Goal: Transaction & Acquisition: Purchase product/service

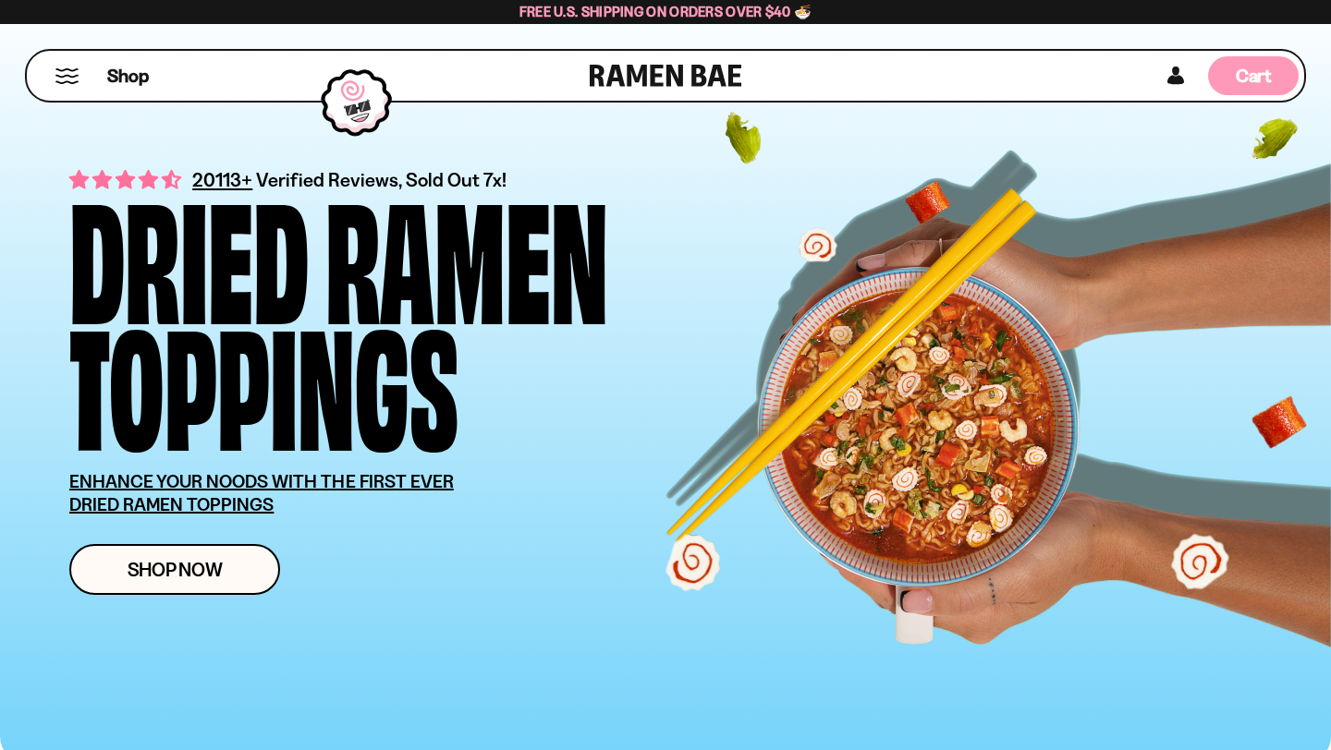
click at [1254, 77] on span "Cart" at bounding box center [1253, 76] width 36 height 22
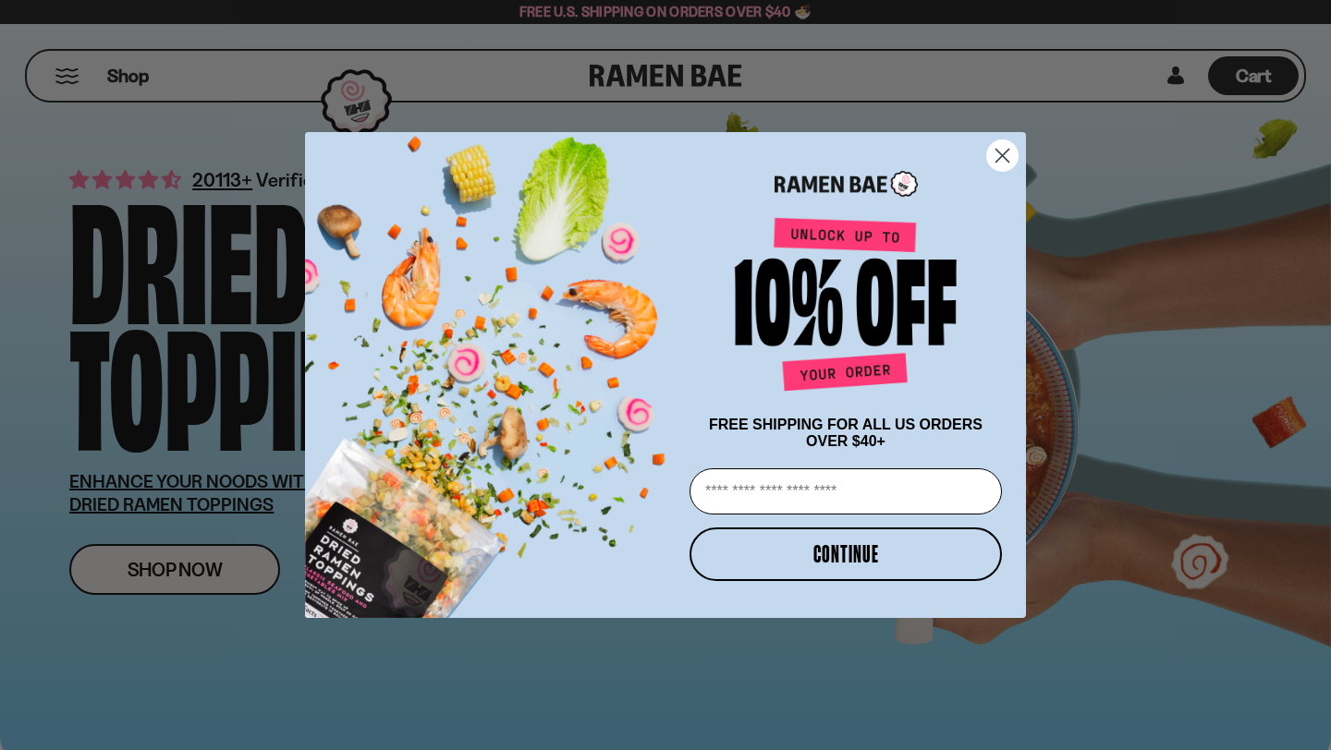
click at [1002, 145] on circle "Close dialog" at bounding box center [1002, 155] width 30 height 30
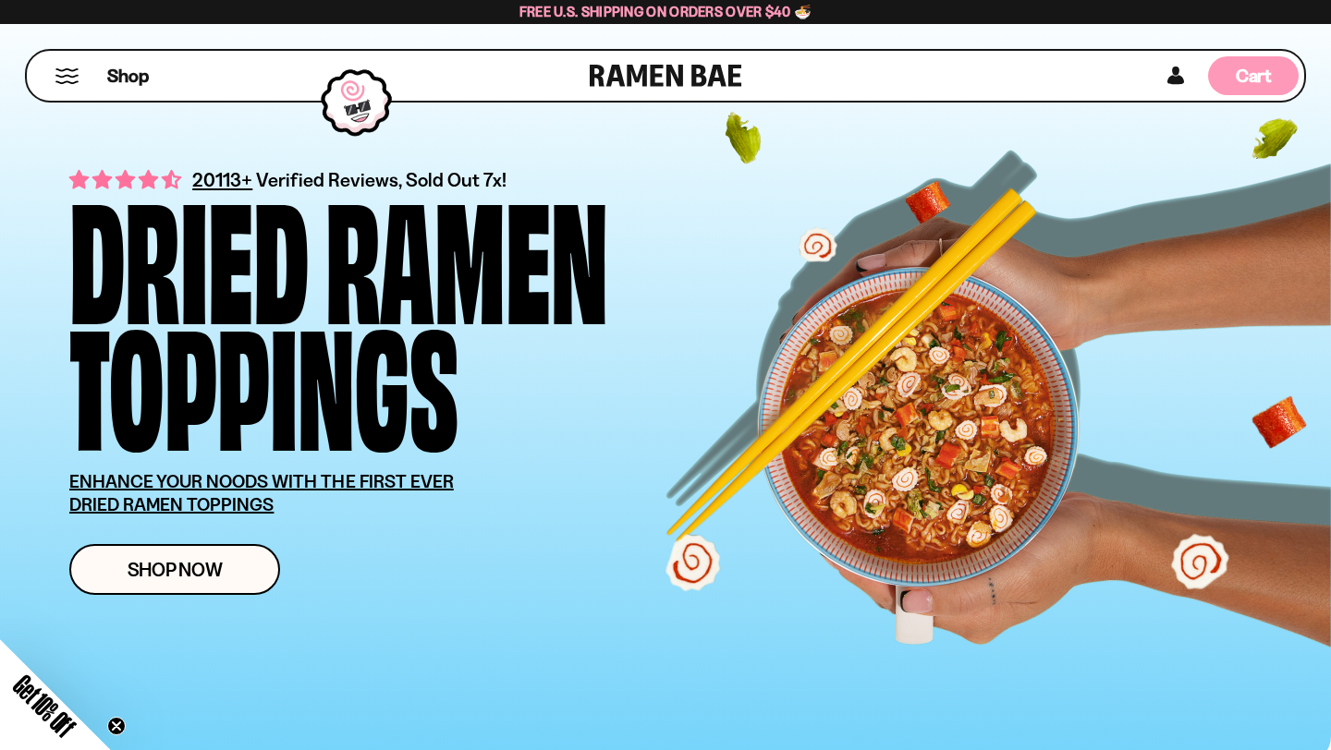
click at [1255, 74] on span "Cart" at bounding box center [1253, 76] width 36 height 22
click at [1271, 89] on div "Cart D0381C2F-513E-4F90-8A41-6F0A75DCBAAA" at bounding box center [1253, 75] width 91 height 39
click at [1263, 74] on span "Cart" at bounding box center [1253, 76] width 36 height 22
click at [1255, 74] on span "Cart" at bounding box center [1253, 76] width 36 height 22
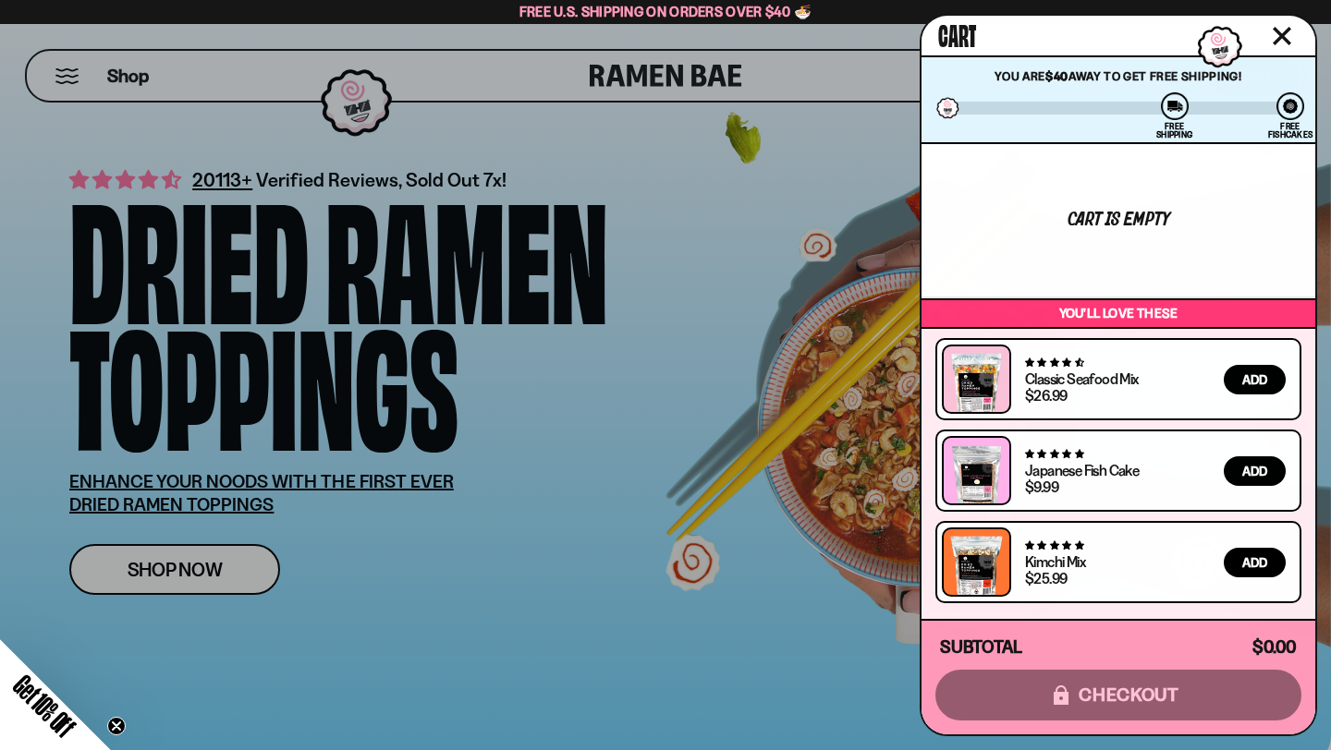
click at [1252, 379] on span "Add" at bounding box center [1254, 379] width 25 height 13
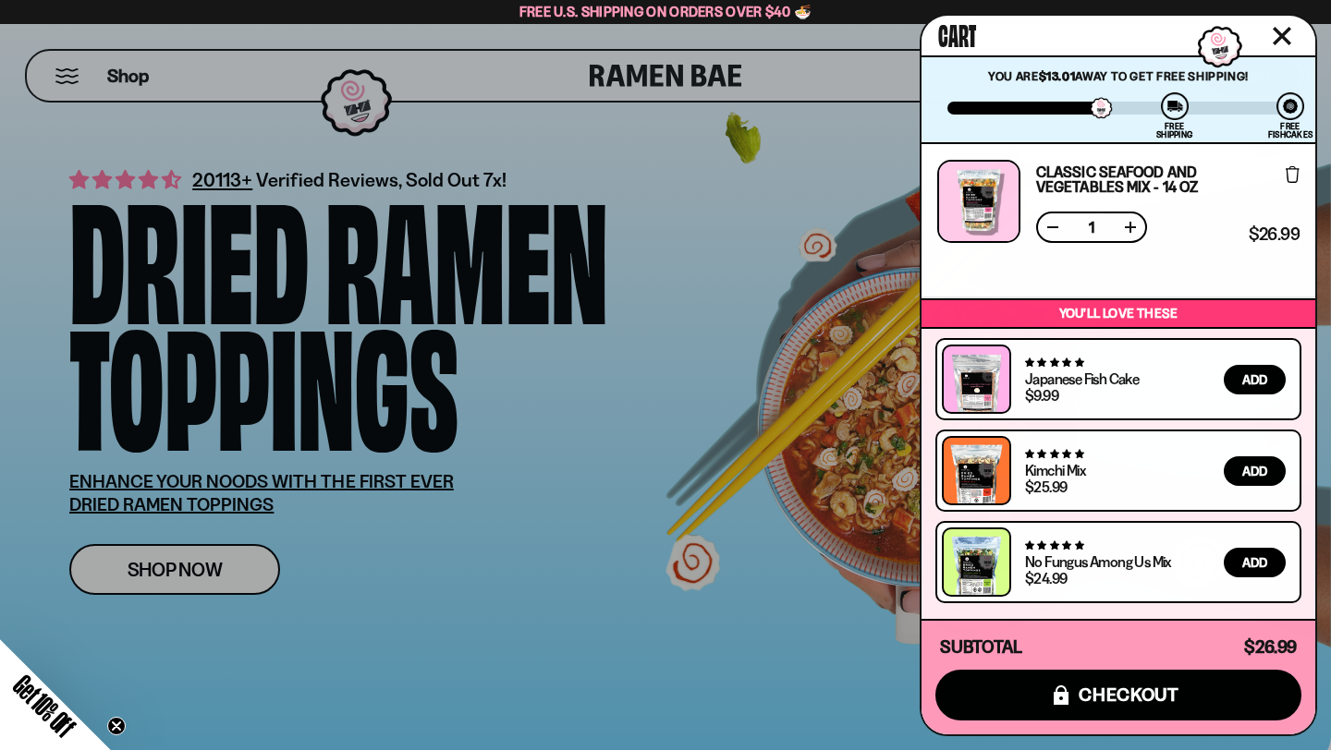
click at [1256, 479] on button "Add" at bounding box center [1254, 471] width 62 height 30
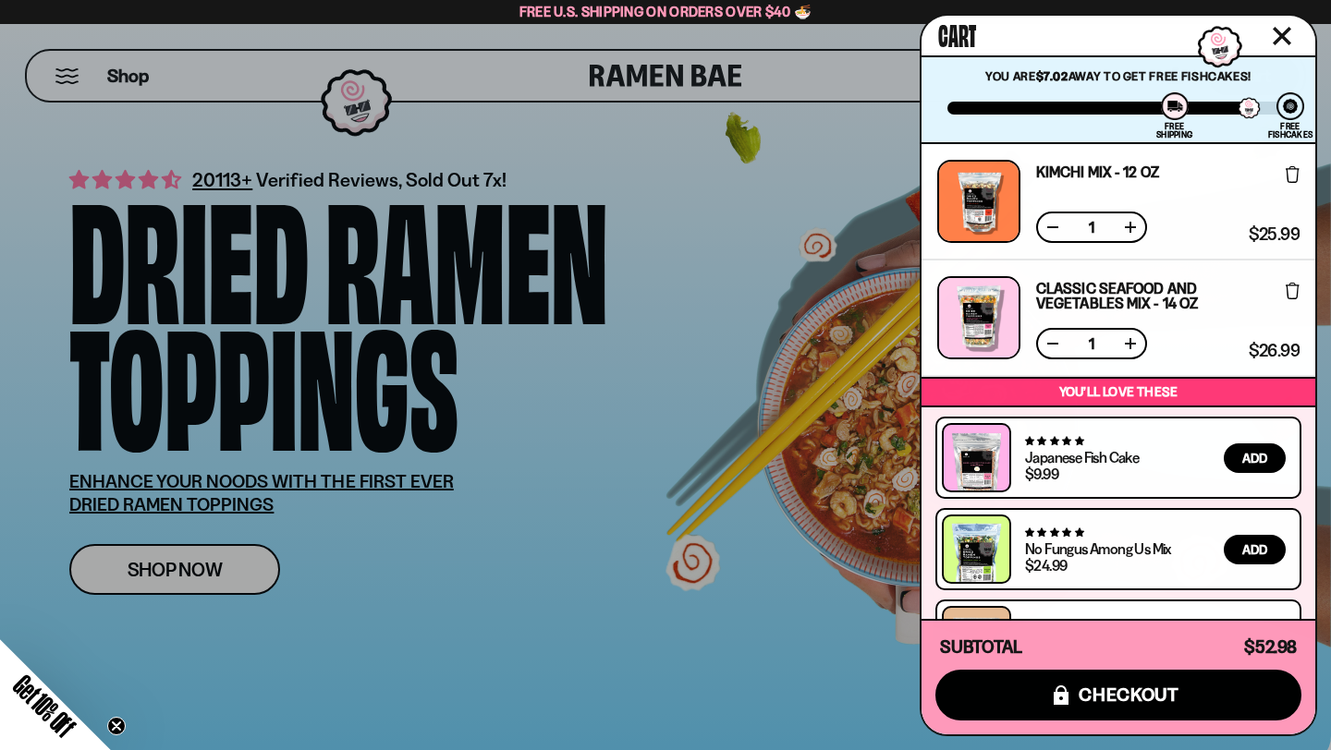
scroll to position [79, 0]
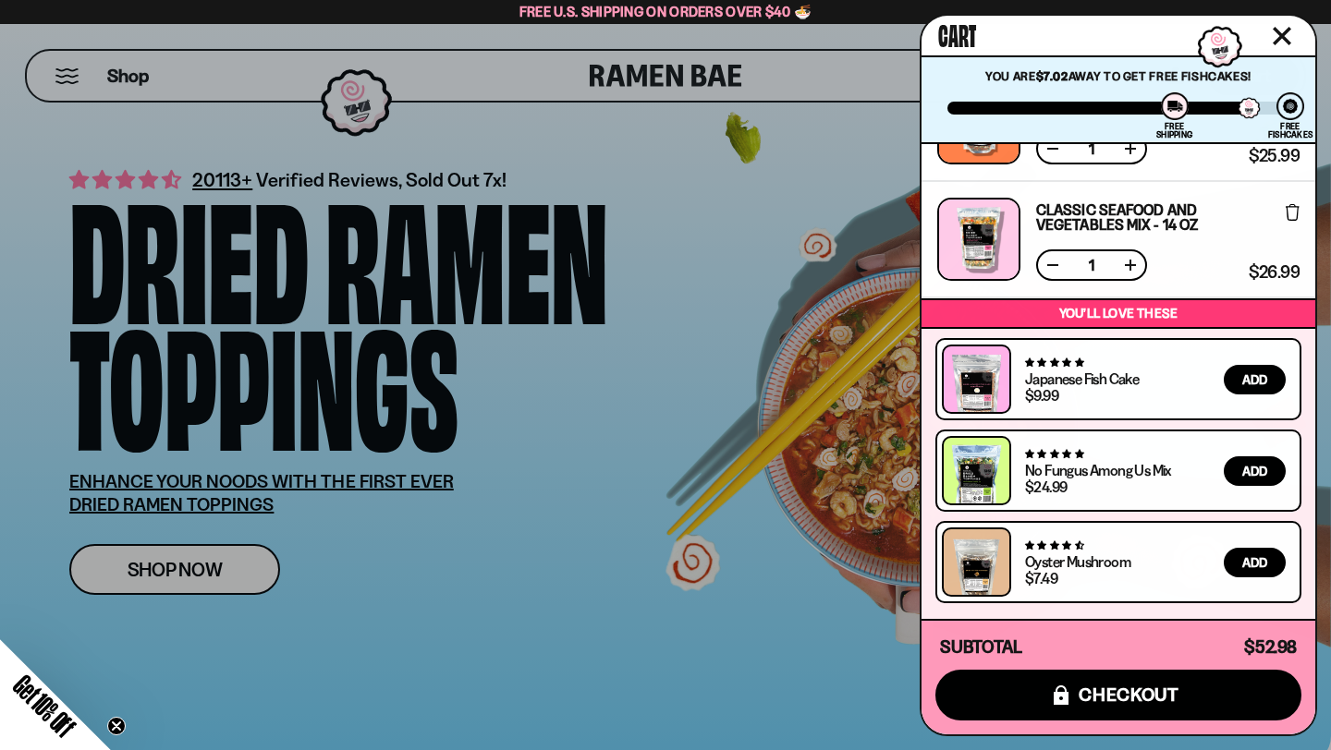
click at [1254, 560] on span "Add" at bounding box center [1254, 562] width 25 height 13
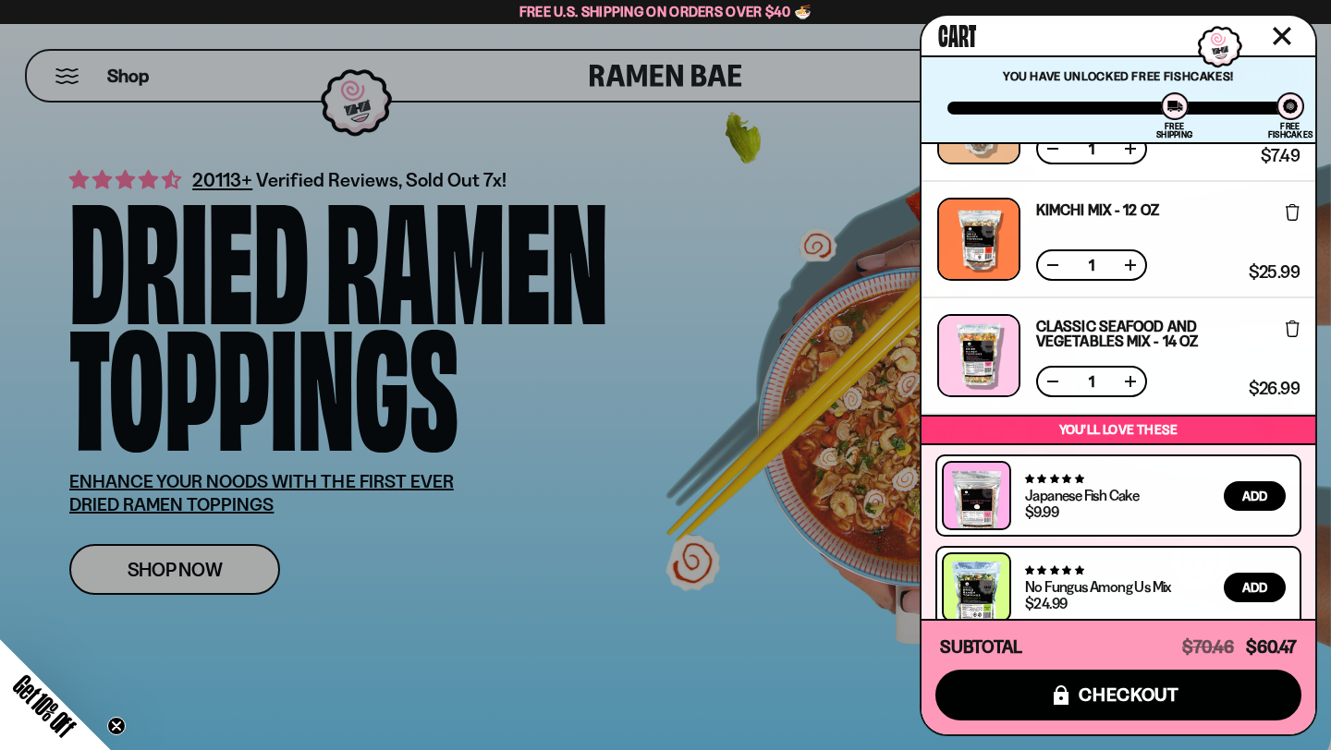
scroll to position [311, 0]
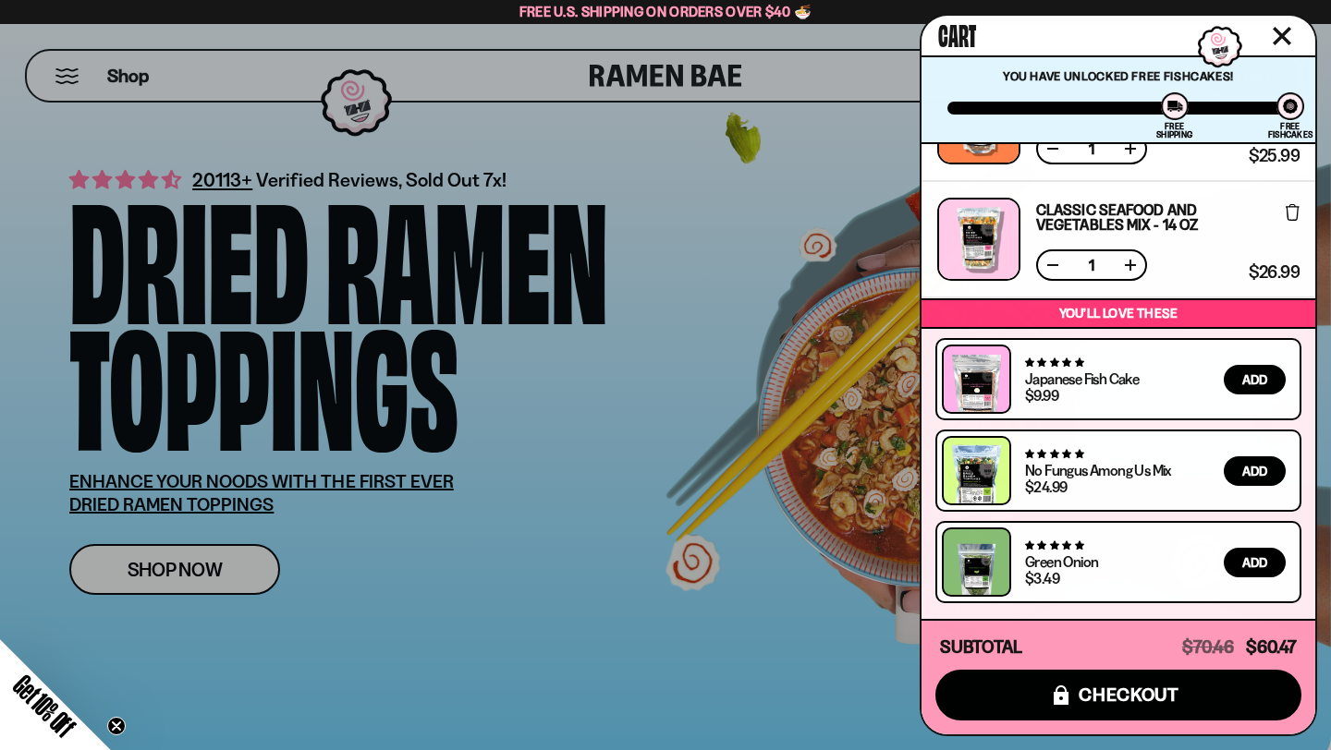
click at [1248, 567] on span "Add" at bounding box center [1254, 562] width 25 height 13
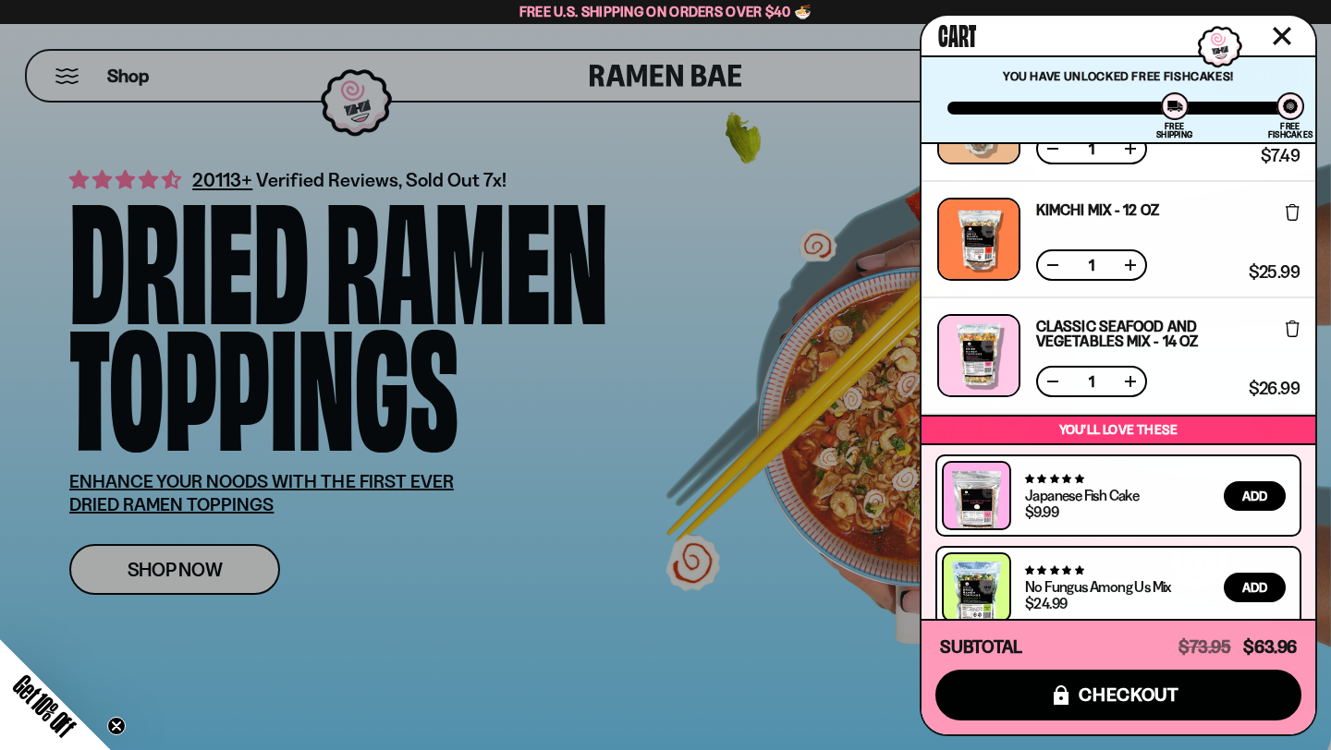
scroll to position [419, 0]
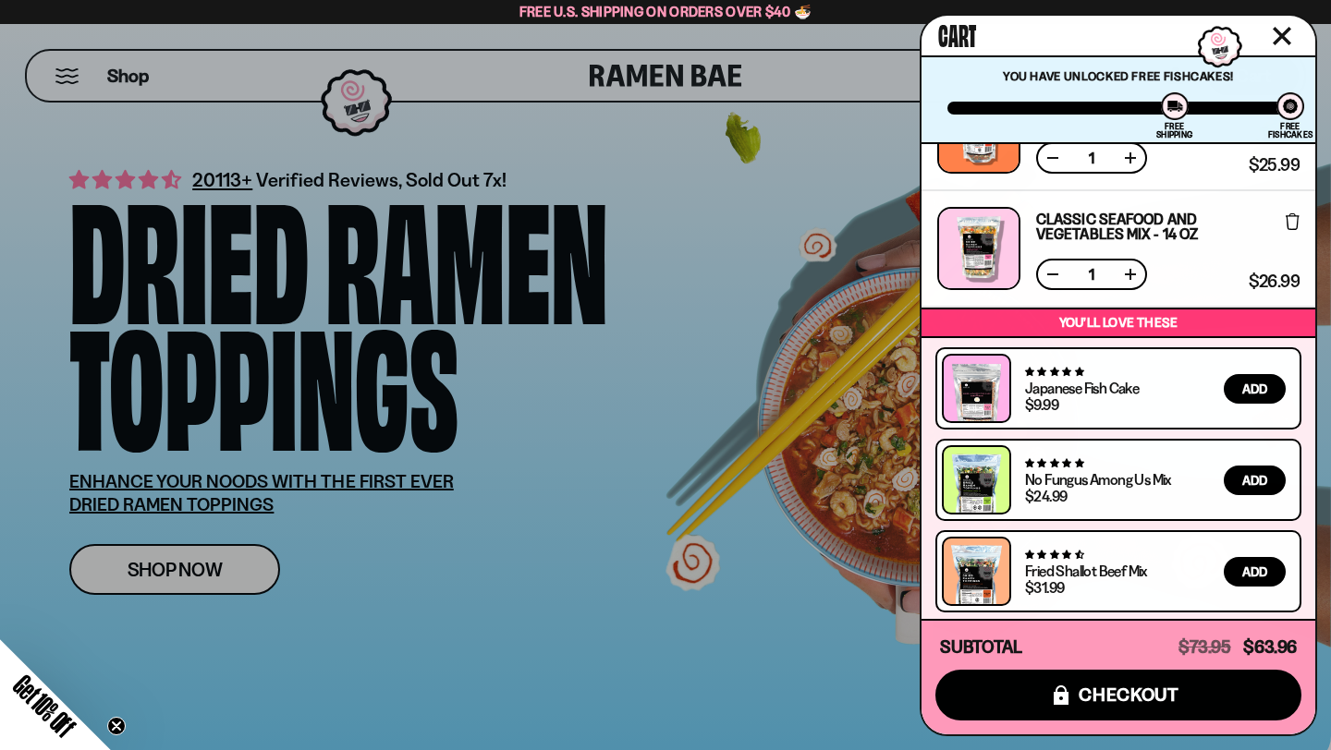
click at [1248, 566] on span "Add" at bounding box center [1254, 572] width 25 height 13
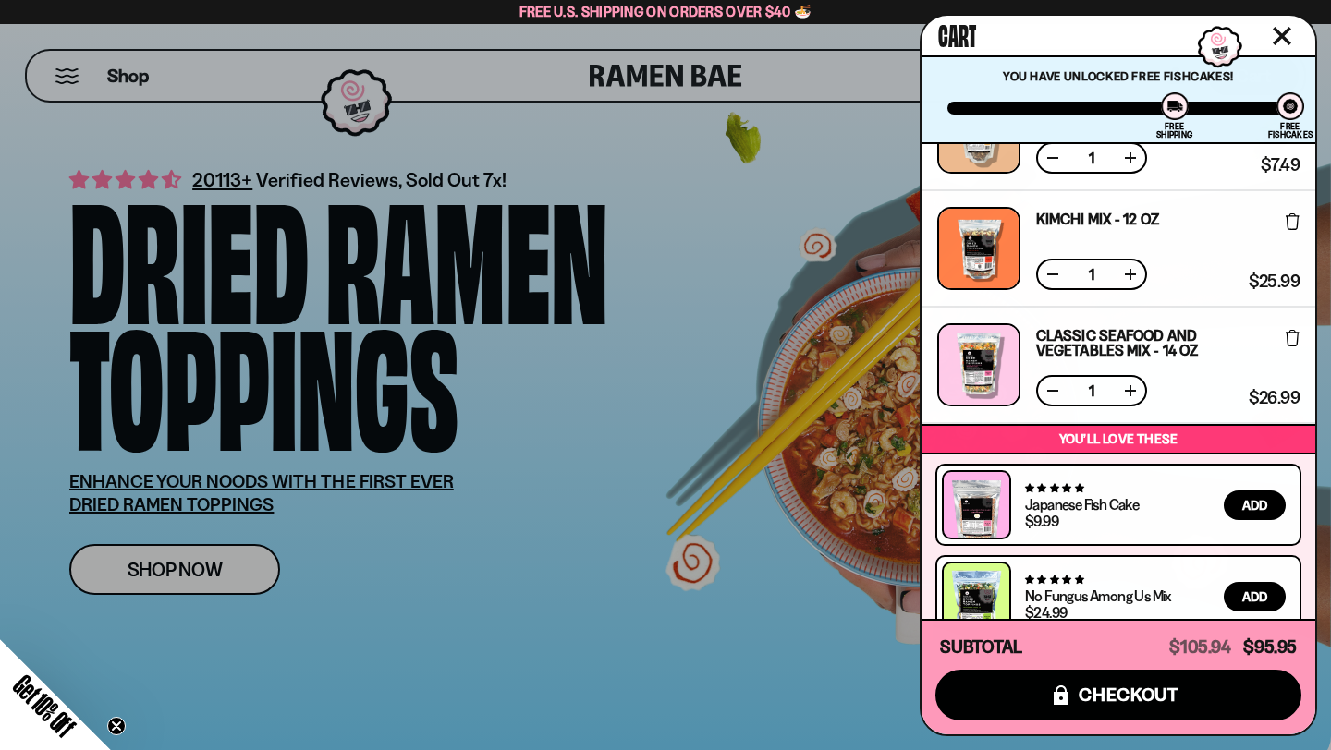
scroll to position [444, 0]
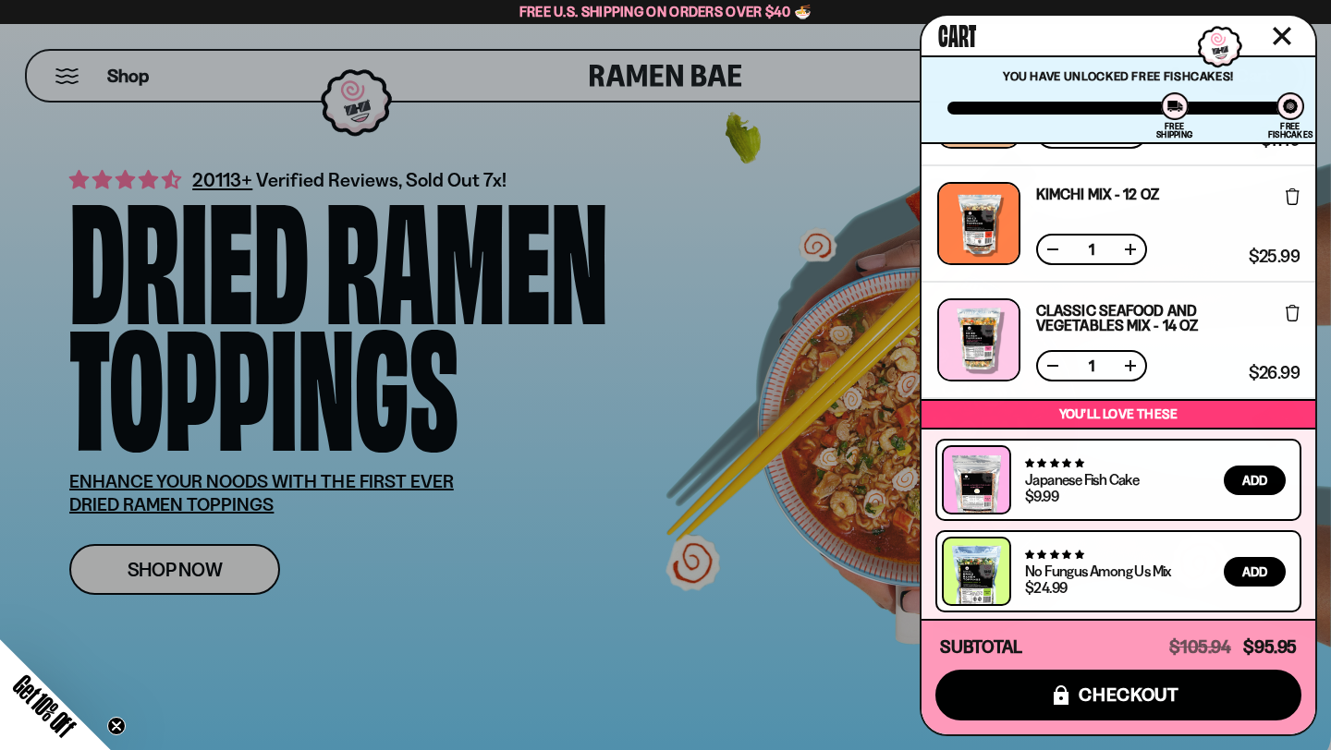
click at [1251, 568] on span "Add" at bounding box center [1254, 572] width 25 height 13
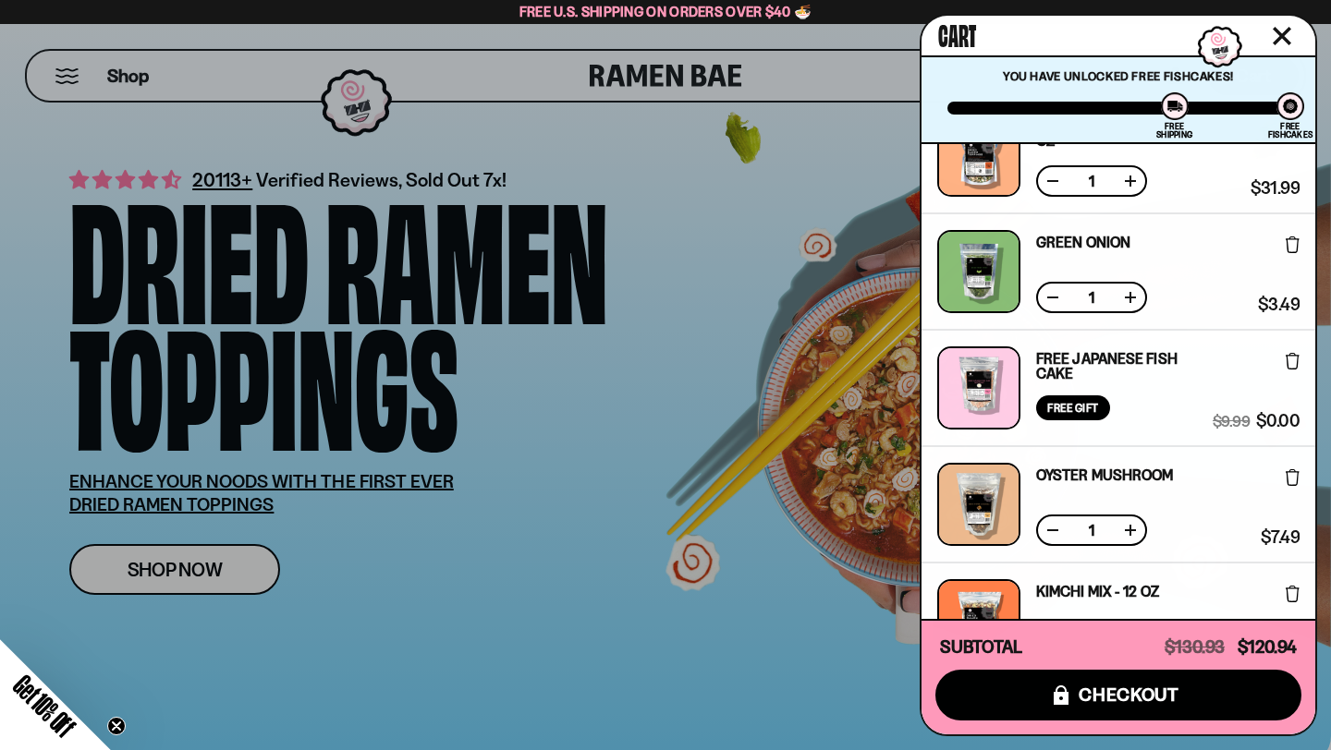
scroll to position [0, 0]
